Goal: Transaction & Acquisition: Purchase product/service

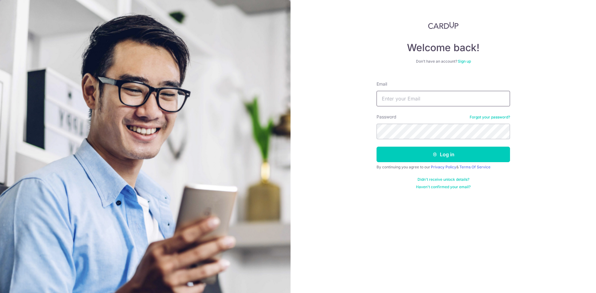
click at [419, 104] on input "Email" at bounding box center [442, 99] width 133 height 16
type input "seowchong84@gmail.com"
click at [376, 147] on button "Log in" at bounding box center [442, 155] width 133 height 16
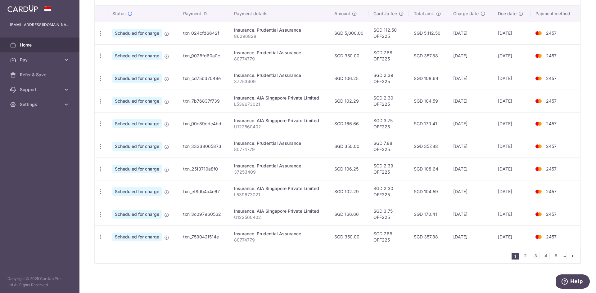
scroll to position [187, 0]
click at [522, 257] on link "2" at bounding box center [524, 255] width 7 height 7
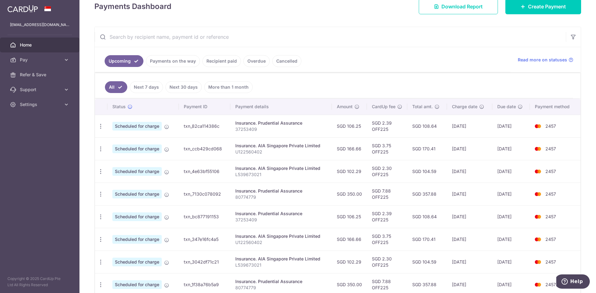
scroll to position [0, 0]
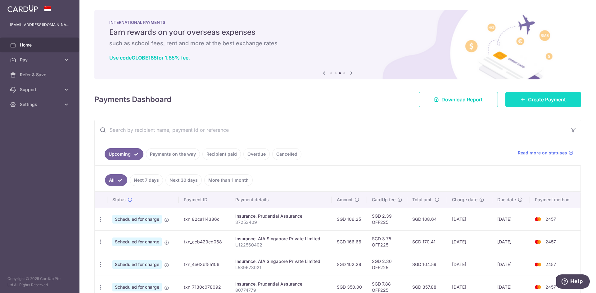
click at [528, 104] on link "Create Payment" at bounding box center [543, 100] width 76 height 16
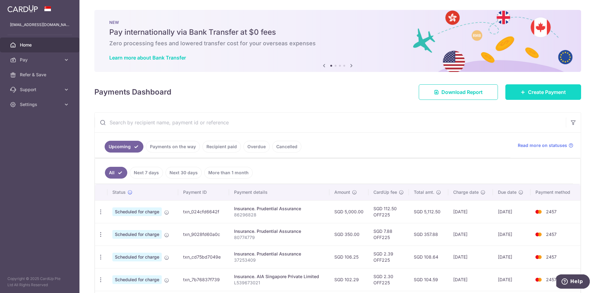
click at [520, 92] on icon at bounding box center [522, 92] width 5 height 5
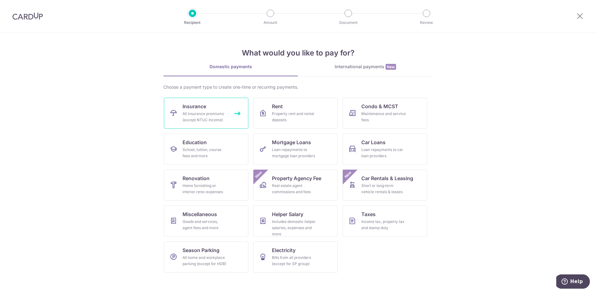
click at [215, 117] on div "All insurance premiums (except NTUC Income)" at bounding box center [204, 117] width 45 height 12
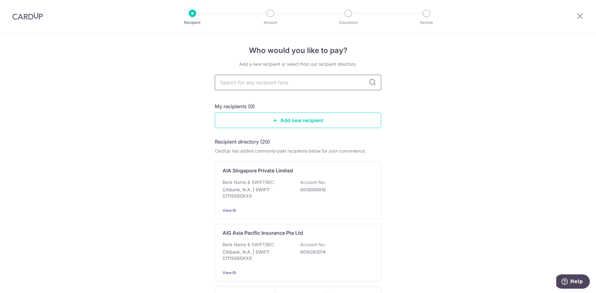
click at [272, 85] on input "text" at bounding box center [298, 83] width 166 height 16
type input "Pru"
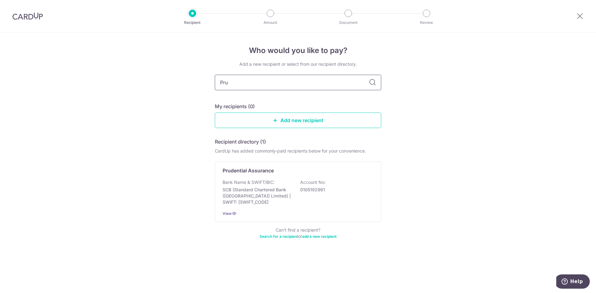
click at [293, 88] on input "Pru" at bounding box center [298, 83] width 166 height 16
click at [290, 182] on div "Bank Name & SWIFT/BIC: SCB (Standard Chartered Bank (Singapore) Limited) | SWIF…" at bounding box center [298, 192] width 151 height 26
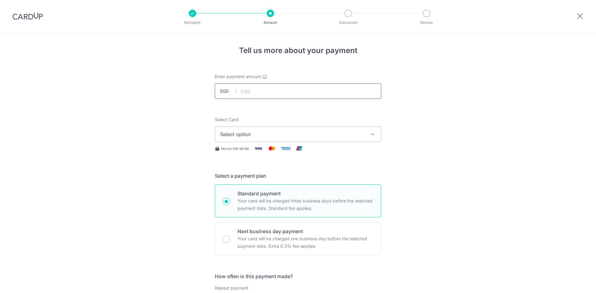
click at [260, 86] on input "text" at bounding box center [298, 91] width 166 height 16
type input "5,000.00"
click at [248, 142] on div "Select Card Select option Add credit card Your Cards **** 1006 **** 2457 Secure…" at bounding box center [298, 135] width 166 height 36
click at [253, 133] on span "Select option" at bounding box center [292, 134] width 145 height 7
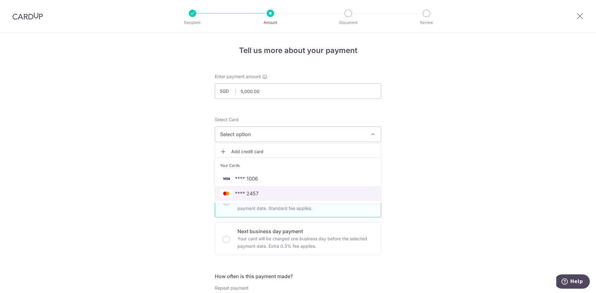
click at [258, 196] on span "**** 2457" at bounding box center [298, 193] width 156 height 7
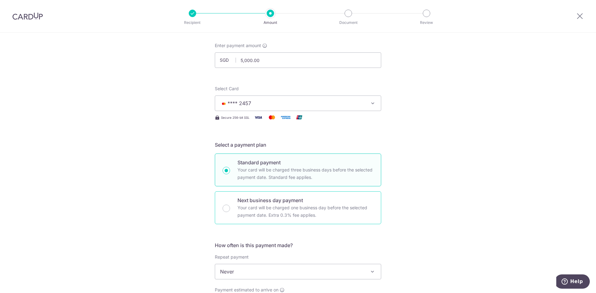
scroll to position [62, 0]
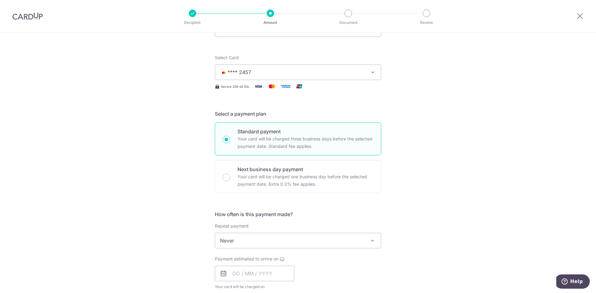
click at [242, 238] on span "Never" at bounding box center [298, 240] width 166 height 15
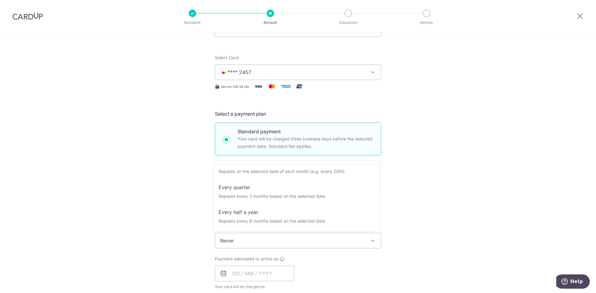
scroll to position [87, 0]
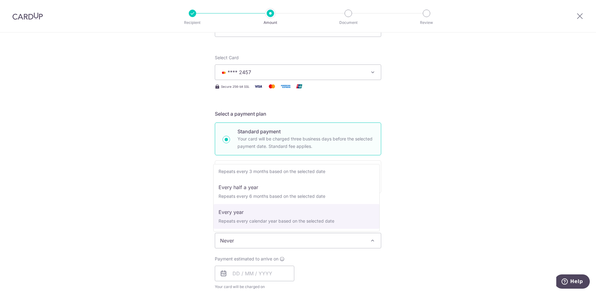
select select "6"
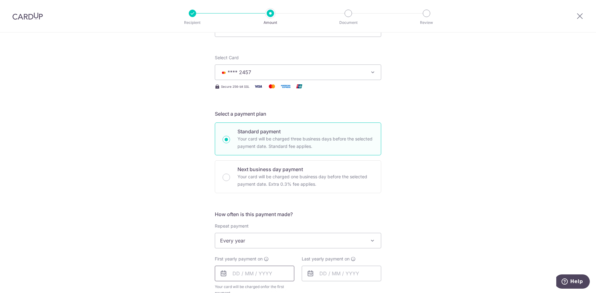
click at [252, 277] on input "text" at bounding box center [254, 274] width 79 height 16
click at [466, 200] on div "Tell us more about your payment Enter payment amount SGD 5,000.00 5000.00 Selec…" at bounding box center [298, 255] width 596 height 568
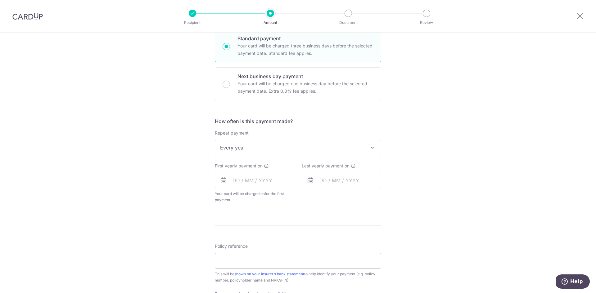
scroll to position [186, 0]
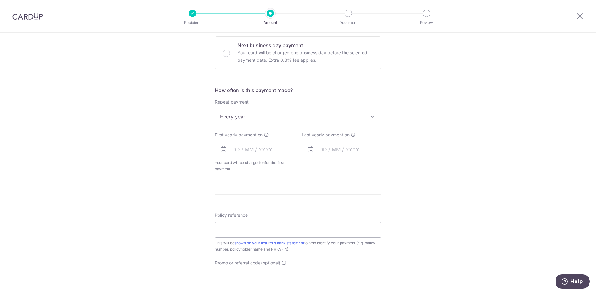
click at [252, 151] on input "text" at bounding box center [254, 150] width 79 height 16
click at [277, 219] on link "18" at bounding box center [277, 219] width 10 height 10
type input "[DATE]"
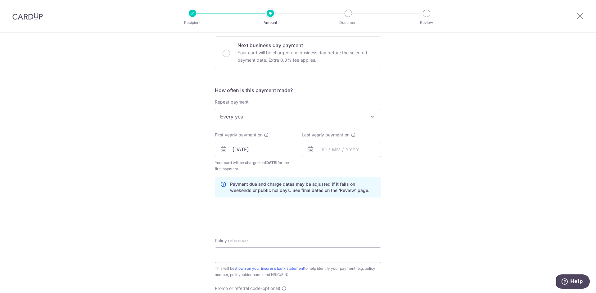
click at [330, 155] on input "text" at bounding box center [341, 150] width 79 height 16
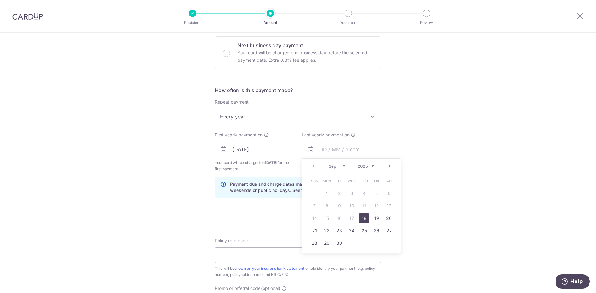
click at [375, 166] on div "Prev Next Sep Oct Nov Dec 2025 2026 2027 2028 2029 2030 2031 2032 2033 2034 2035" at bounding box center [351, 166] width 99 height 15
click at [371, 168] on select "2025 2026 2027 2028 2029 2030 2031 2032 2033 2034 2035" at bounding box center [366, 166] width 16 height 5
click at [363, 220] on link "19" at bounding box center [364, 219] width 10 height 10
type input "[DATE]"
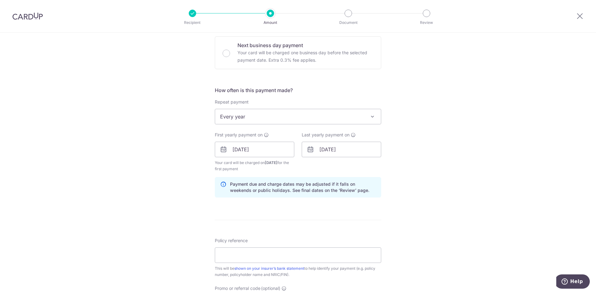
scroll to position [217, 0]
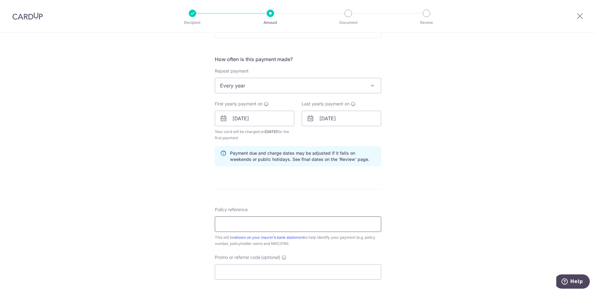
click at [263, 232] on input "Policy reference" at bounding box center [298, 225] width 166 height 16
type input "86296828"
click at [277, 272] on input "Promo or referral code (optional)" at bounding box center [298, 272] width 166 height 16
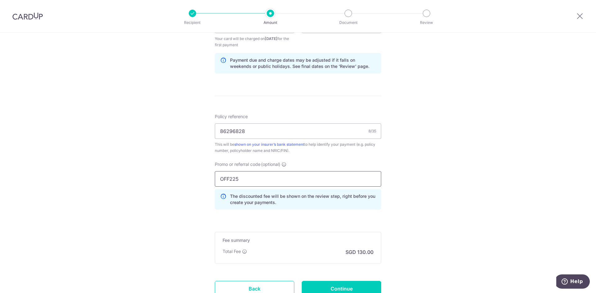
scroll to position [341, 0]
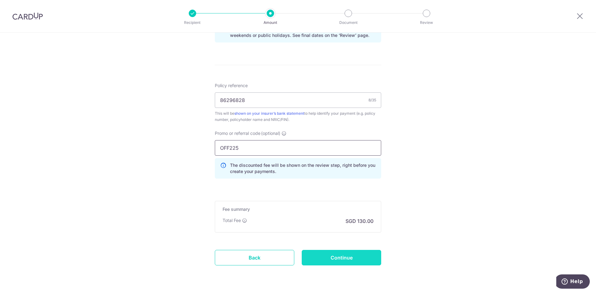
type input "OFF225"
click at [347, 259] on input "Continue" at bounding box center [341, 258] width 79 height 16
type input "Create Schedule"
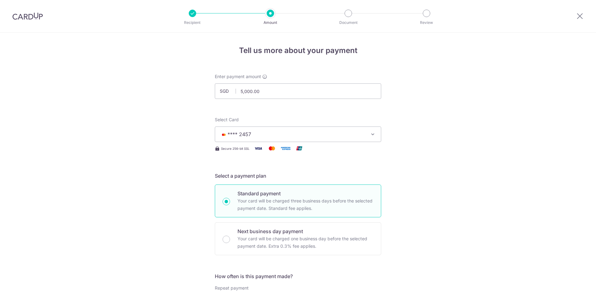
scroll to position [337, 0]
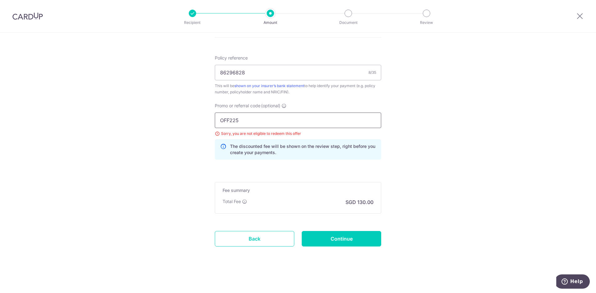
click at [282, 117] on input "OFF225" at bounding box center [298, 121] width 166 height 16
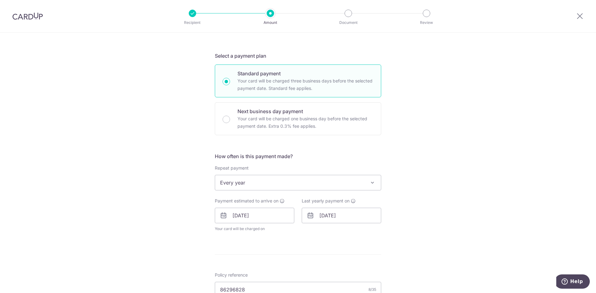
scroll to position [0, 0]
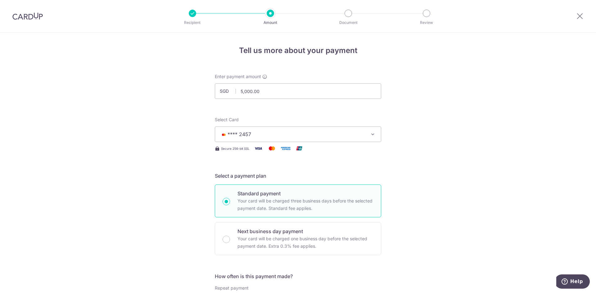
click at [16, 17] on img at bounding box center [27, 15] width 30 height 7
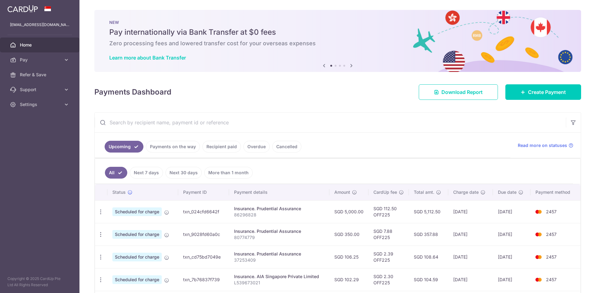
click at [348, 66] on icon at bounding box center [351, 66] width 7 height 8
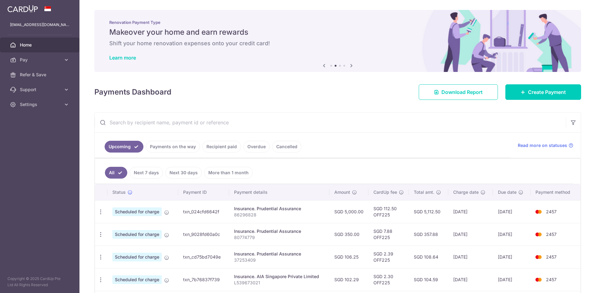
click at [348, 66] on icon at bounding box center [351, 66] width 7 height 8
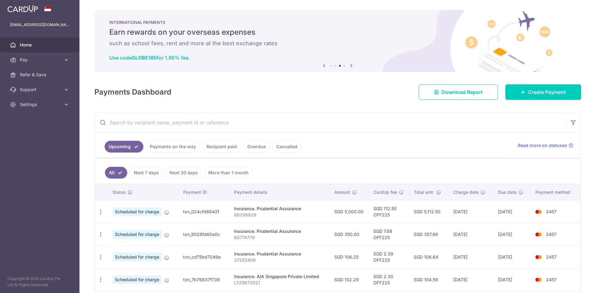
click at [348, 66] on icon at bounding box center [351, 66] width 7 height 8
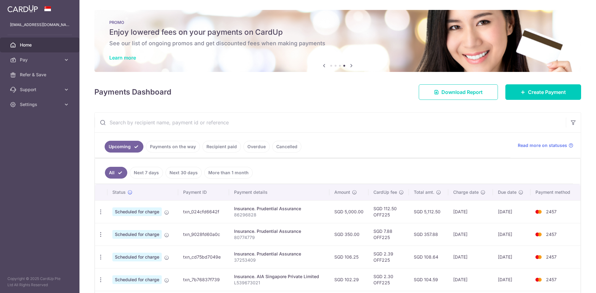
click at [130, 55] on link "Learn more" at bounding box center [122, 58] width 27 height 6
